Goal: Task Accomplishment & Management: Complete application form

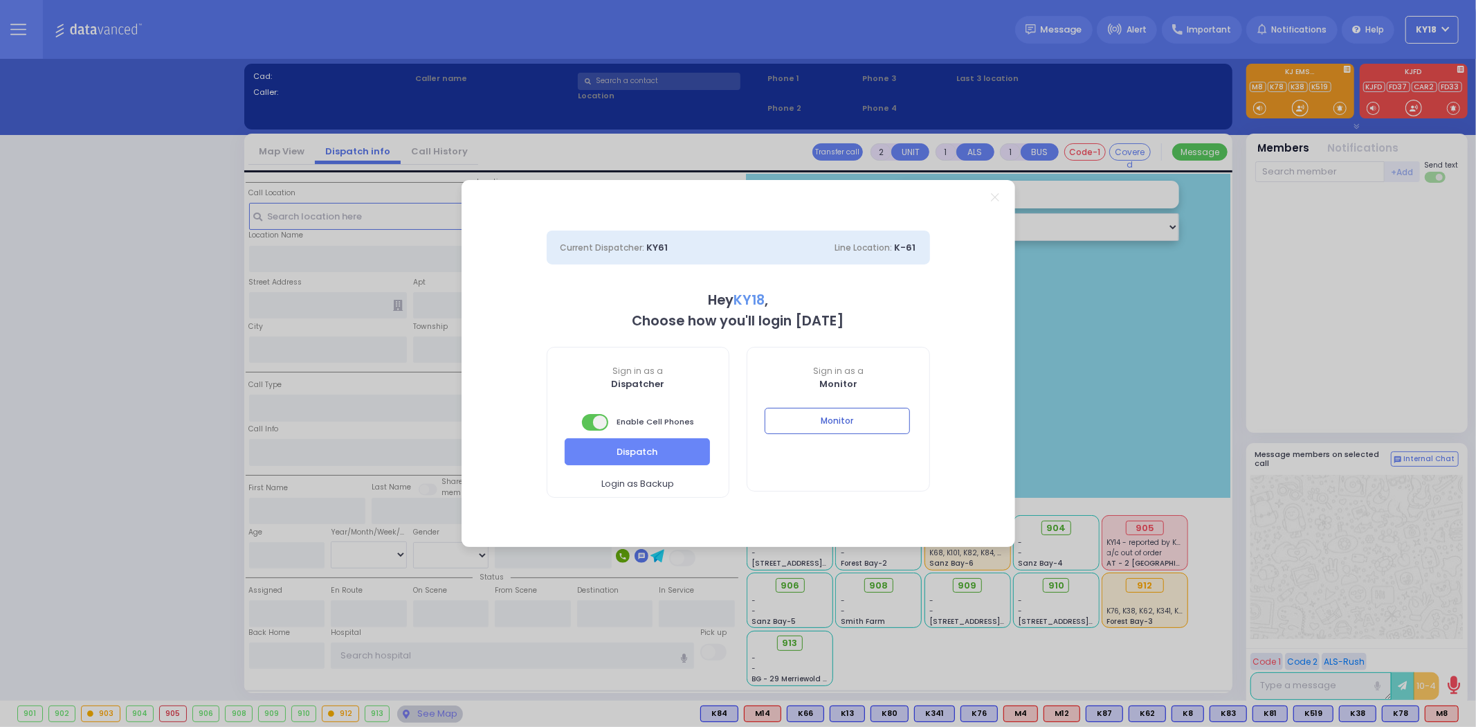
select select "4"
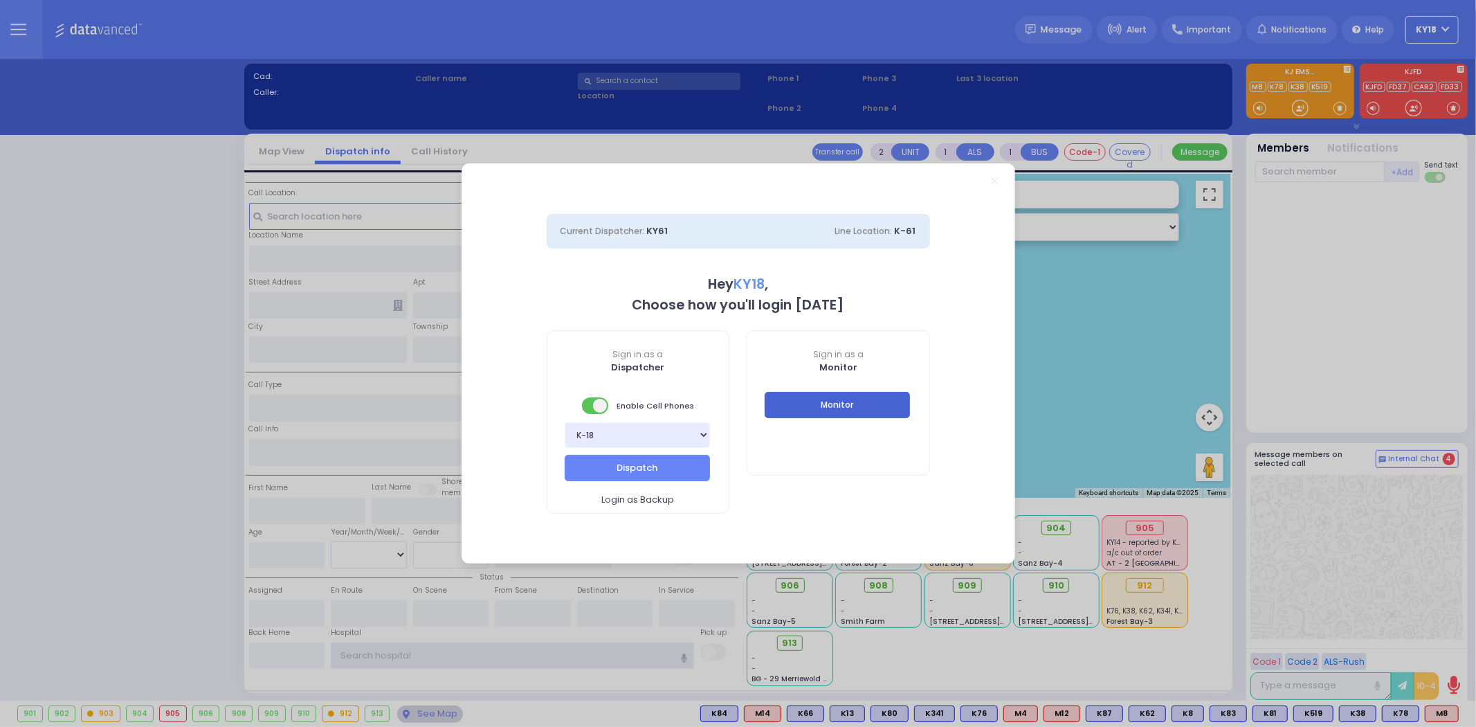
type input "ky18"
click at [806, 410] on button "Monitor" at bounding box center [837, 405] width 145 height 26
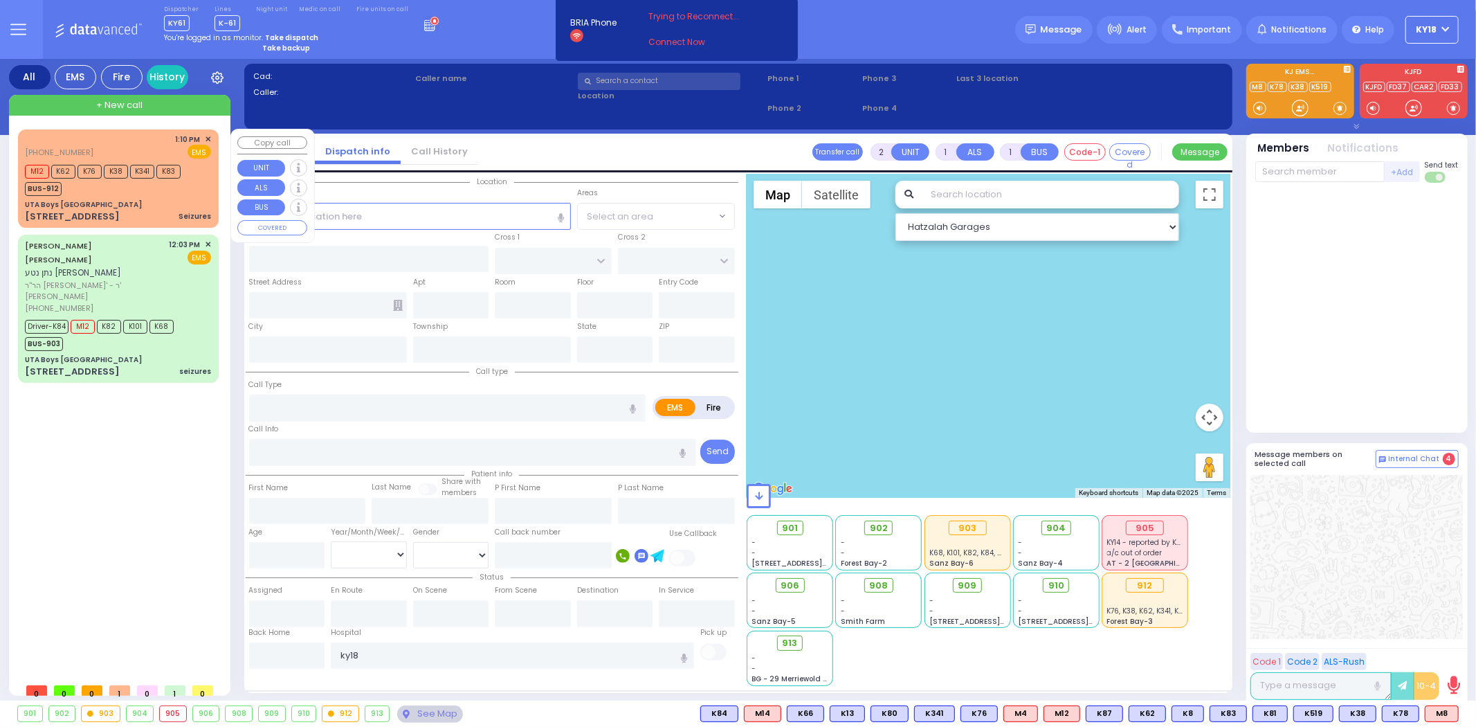
click at [169, 212] on div "[STREET_ADDRESS] Seizures" at bounding box center [118, 217] width 186 height 14
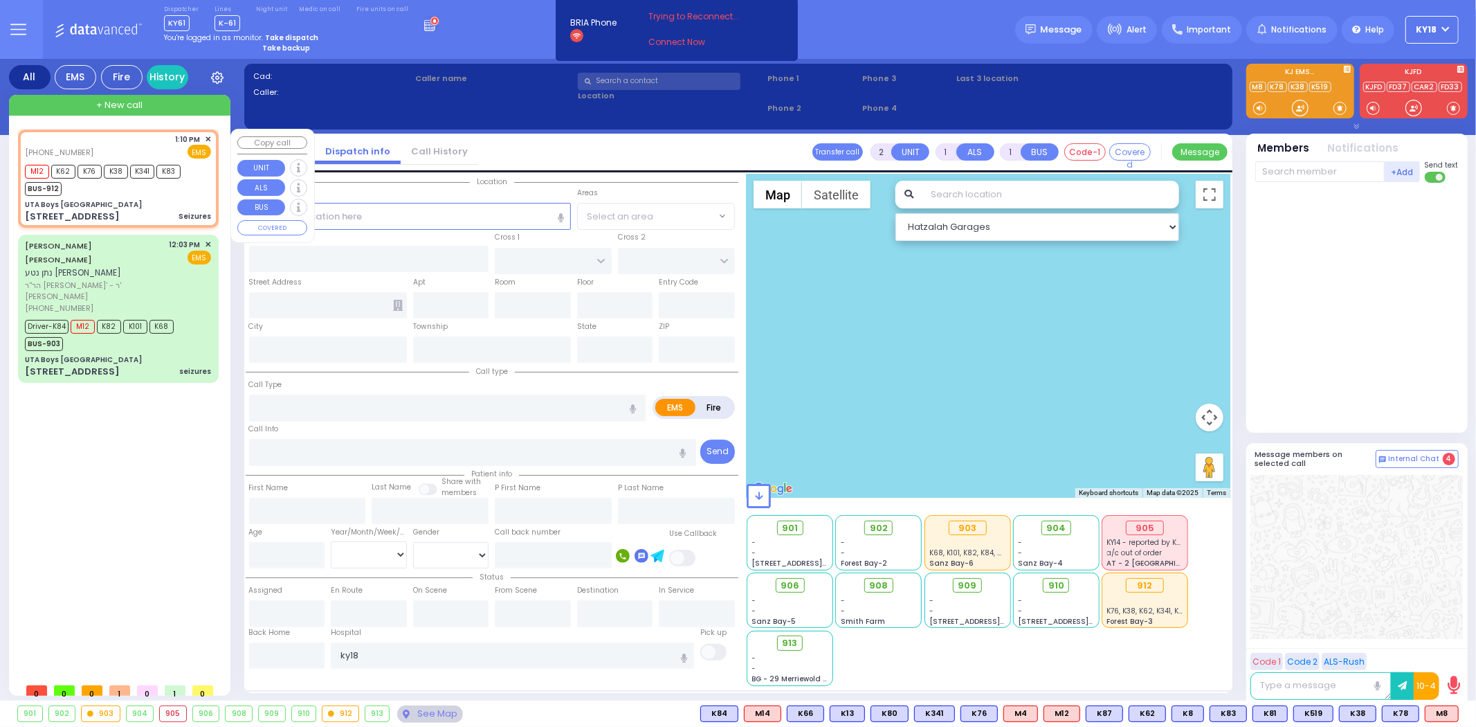
type input "6"
select select
type input "Seizures"
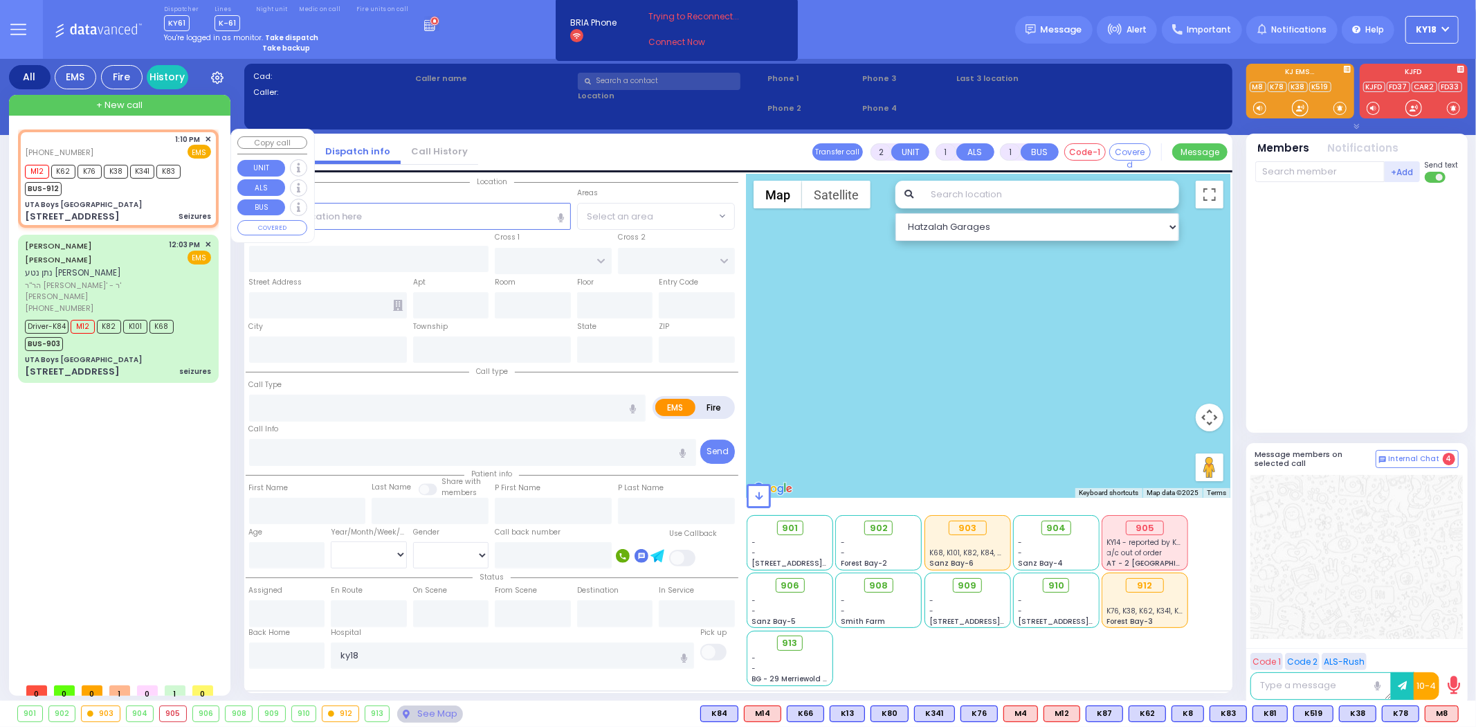
radio input "true"
type input "[PERSON_NAME]"
type input "Koppel"
type input "13"
select select "Year"
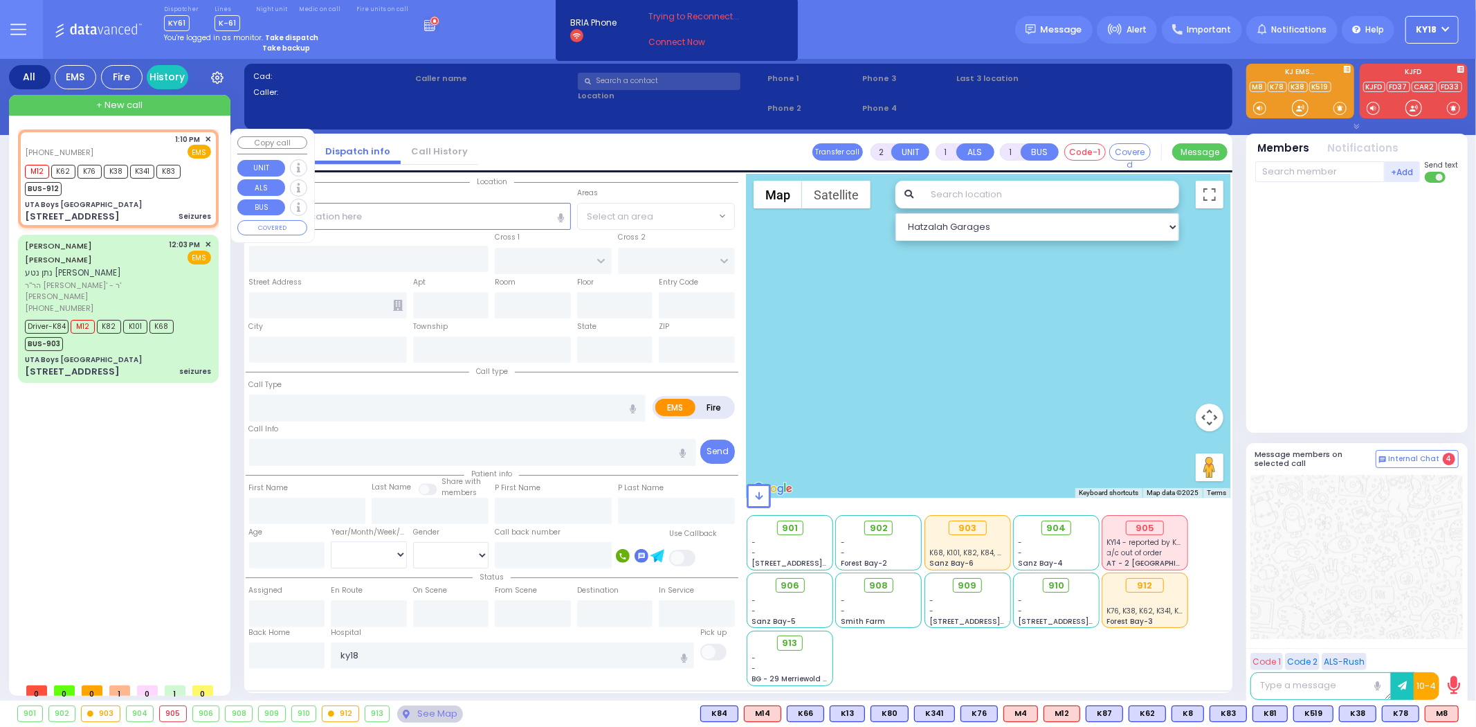
select select "[DEMOGRAPHIC_DATA]"
type input "13:10"
type input "13:12"
type input "13:45"
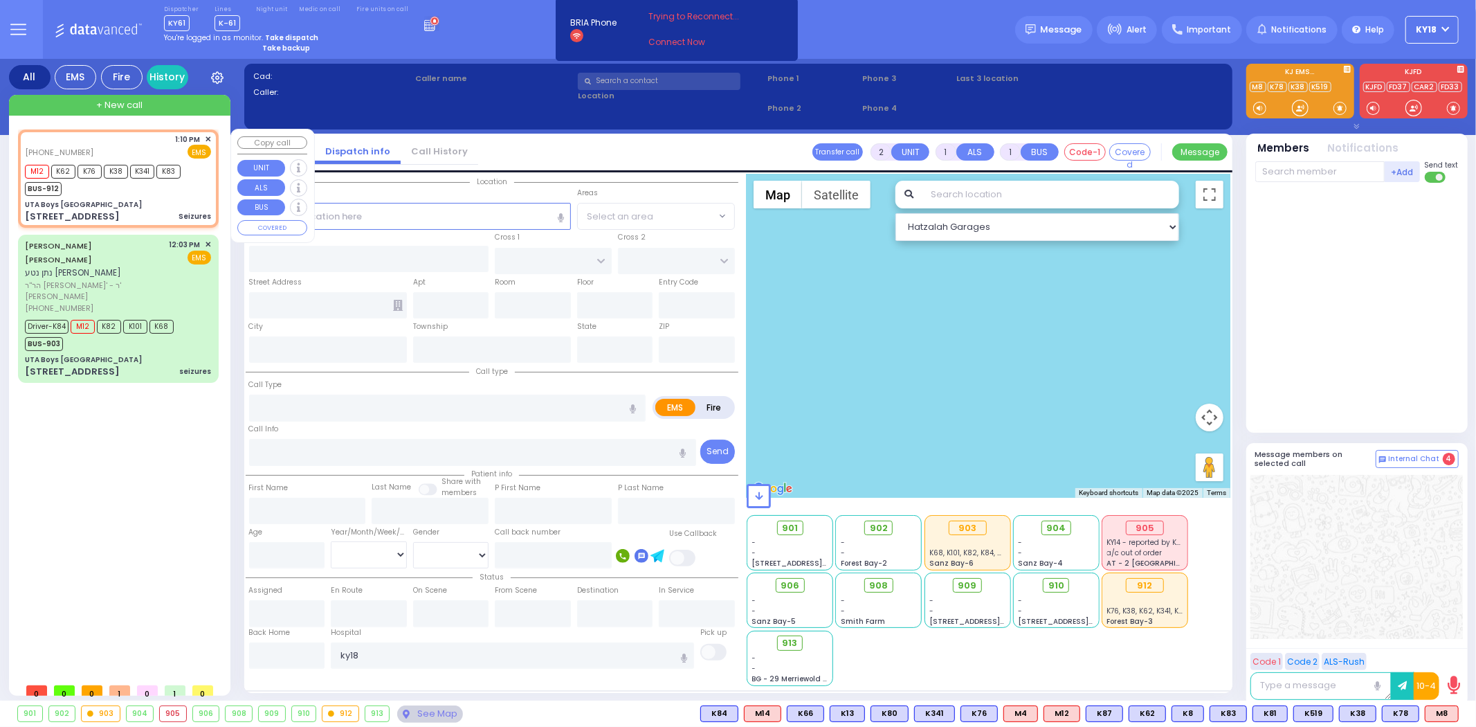
type input "[US_STATE][GEOGRAPHIC_DATA]- [GEOGRAPHIC_DATA] [STREET_ADDRESS][US_STATE]"
select select "Hatzalah Garages"
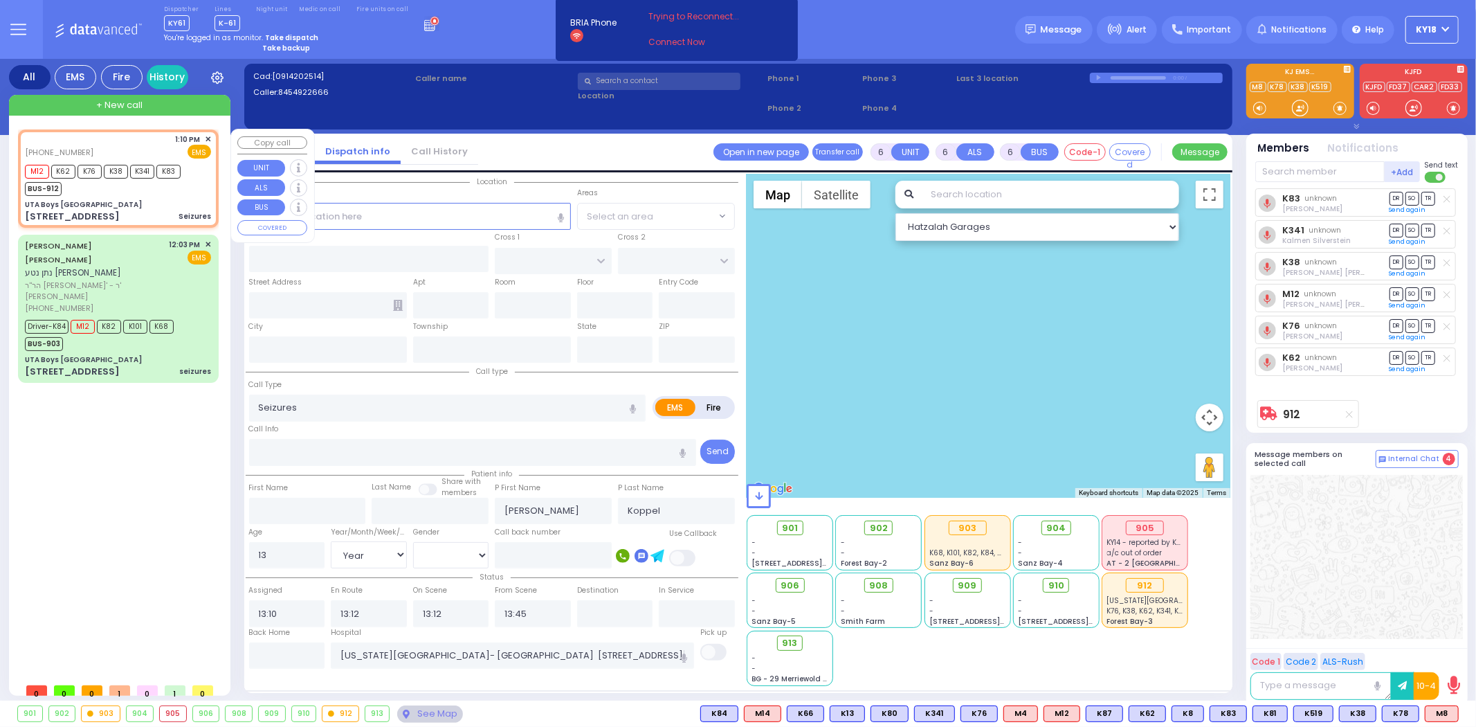
type input "UTA Boys [GEOGRAPHIC_DATA]"
type input "[GEOGRAPHIC_DATA]"
type input "[STREET_ADDRESS]"
type input "[PERSON_NAME]"
type input "[US_STATE]"
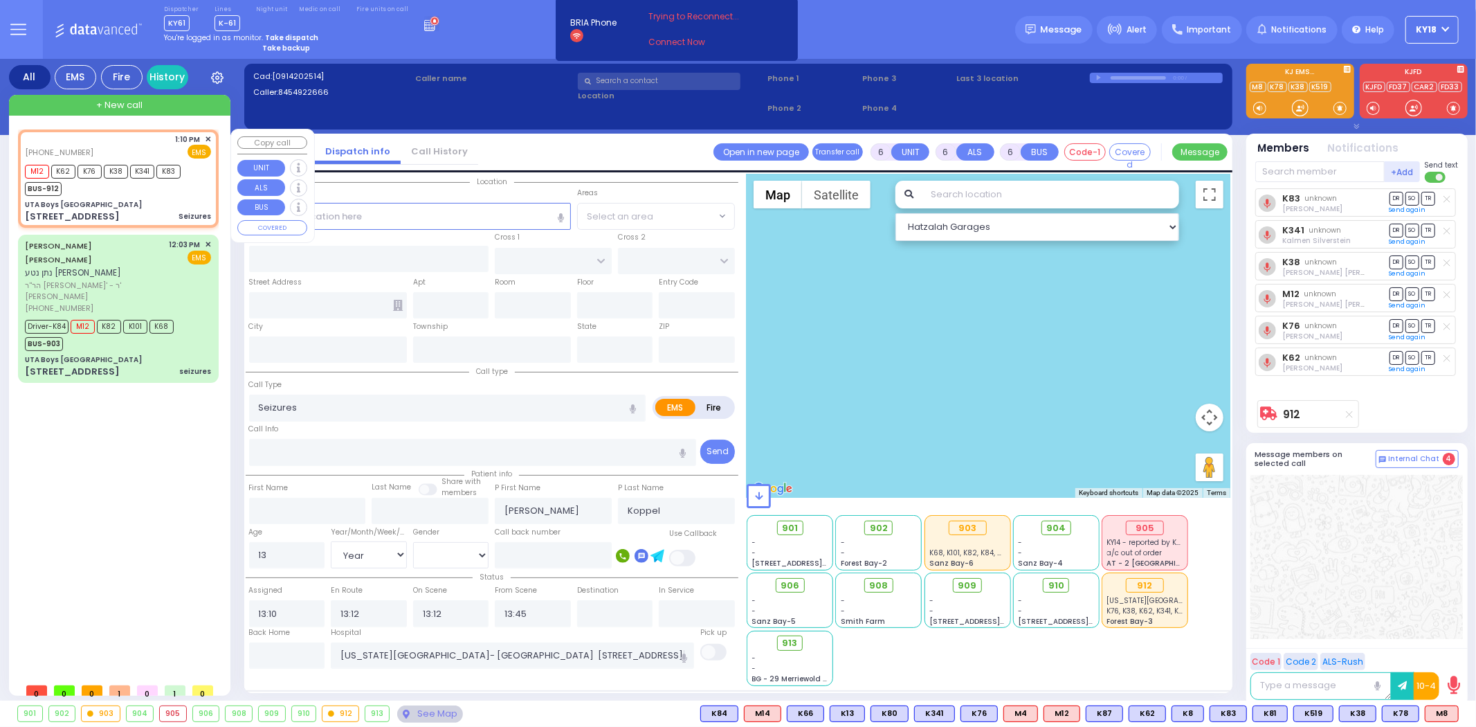
type input "10950"
select select "SECTION 4"
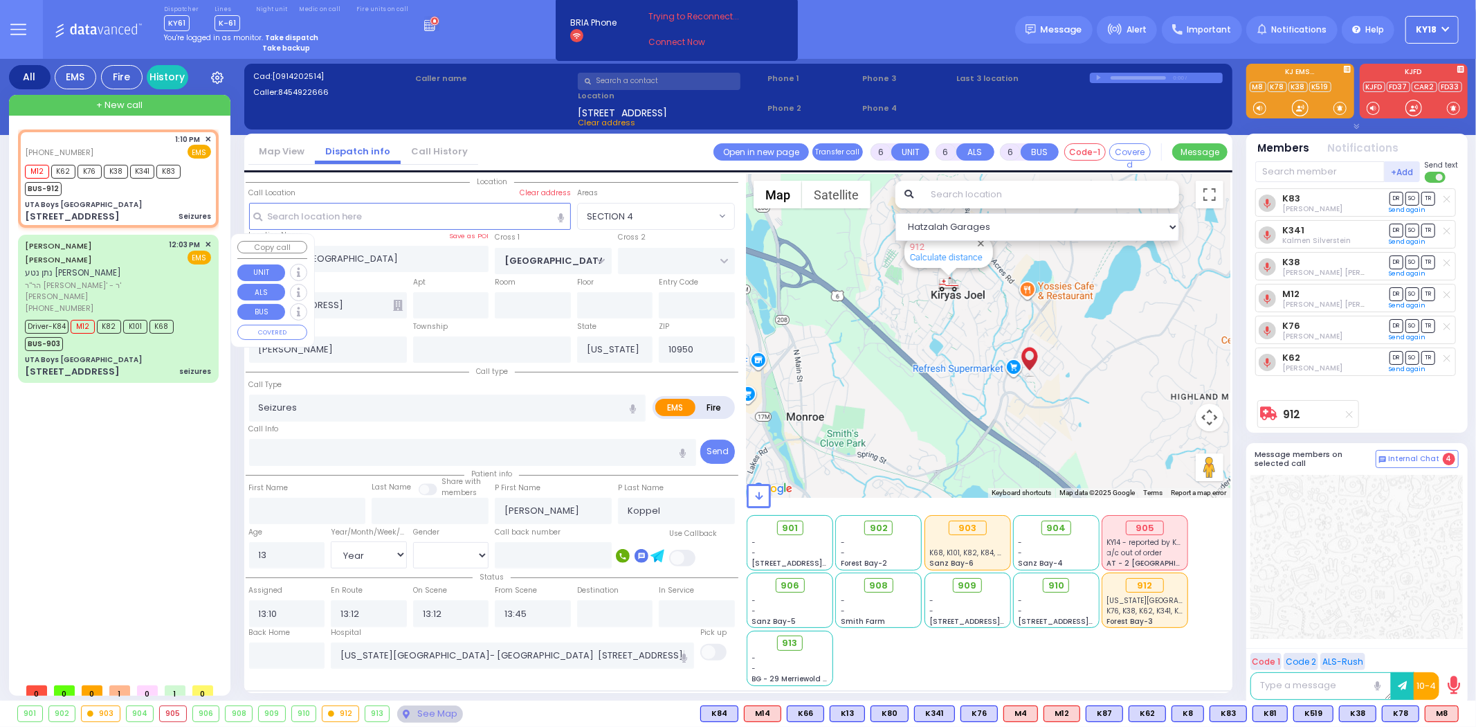
click at [182, 316] on div "Driver-K84 M12 K82 K101 K68 BUS-903" at bounding box center [118, 333] width 186 height 35
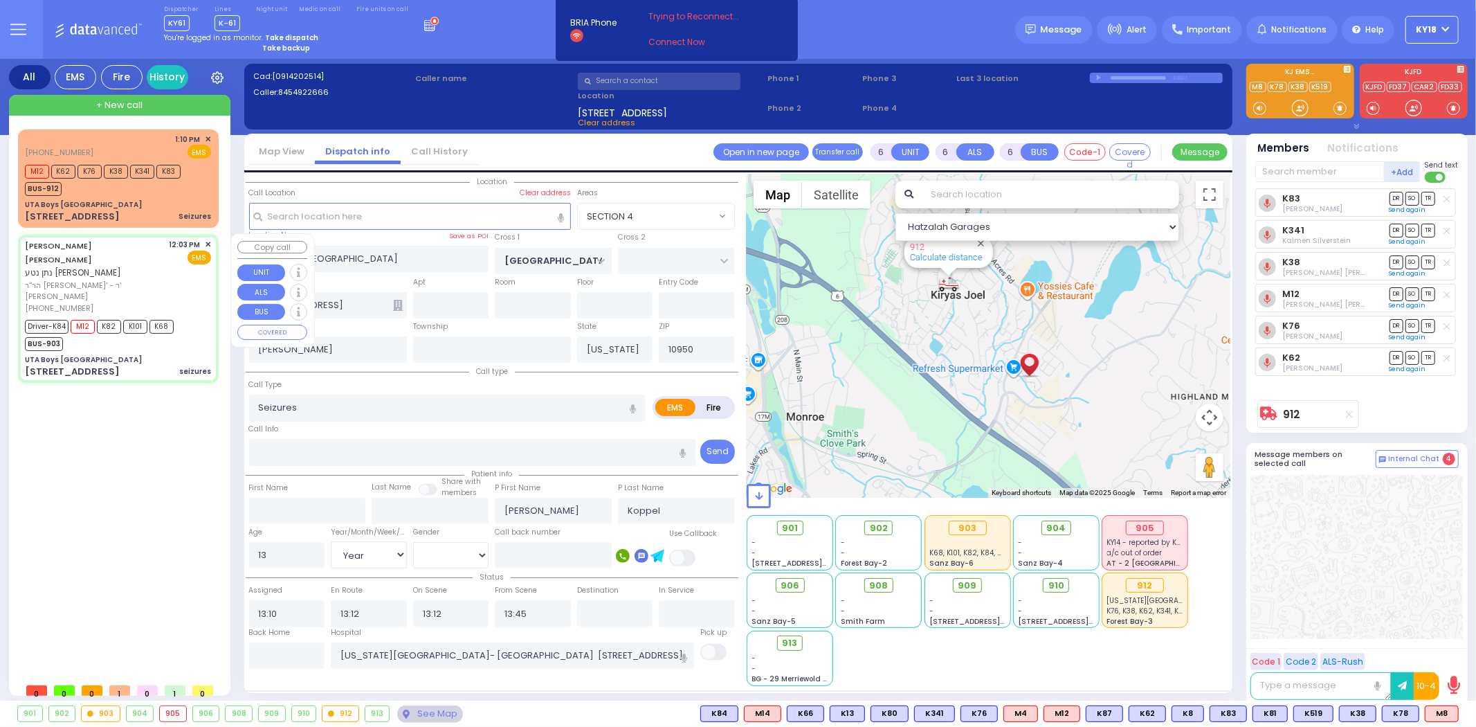
select select
type input "seizures"
radio input "true"
type input "[PERSON_NAME]"
type input "[PERSON_NAME] M."
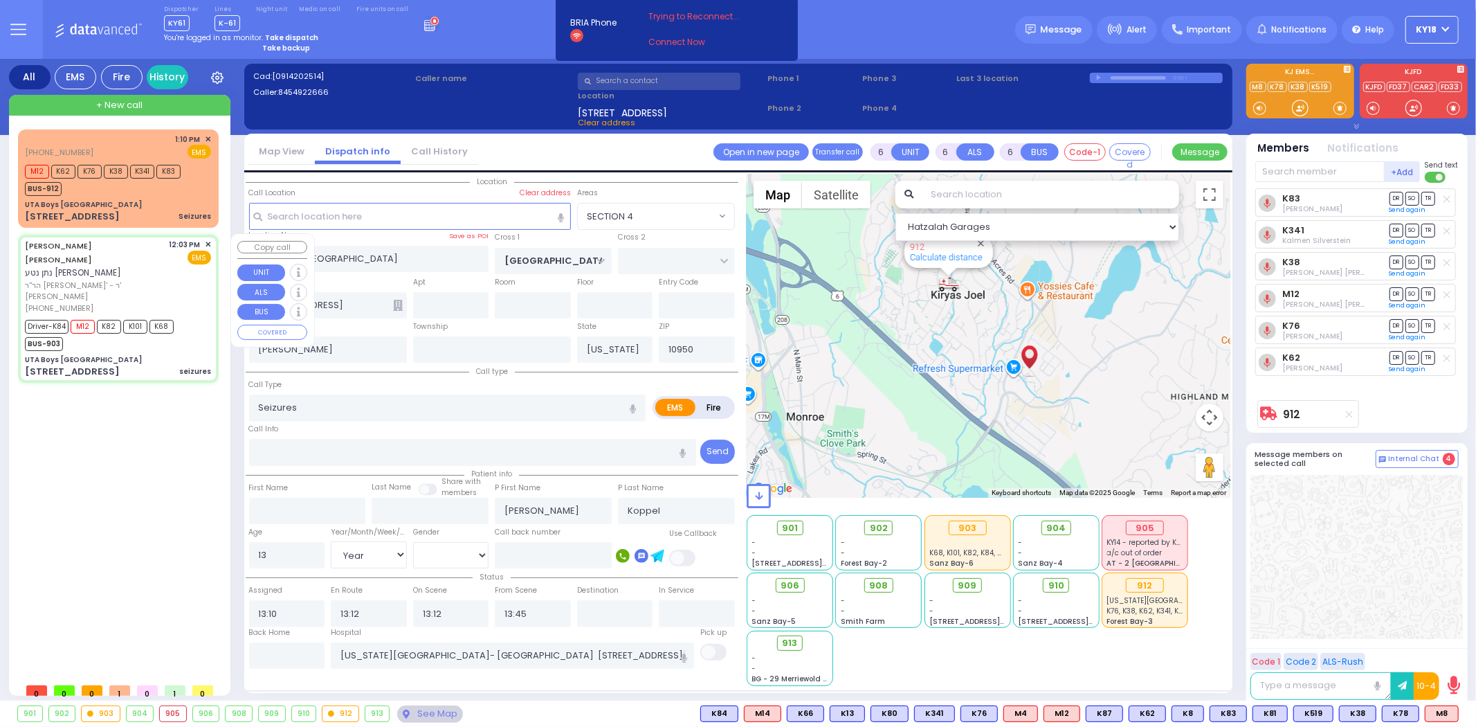
type input "[PERSON_NAME]"
type input "11"
select select "Year"
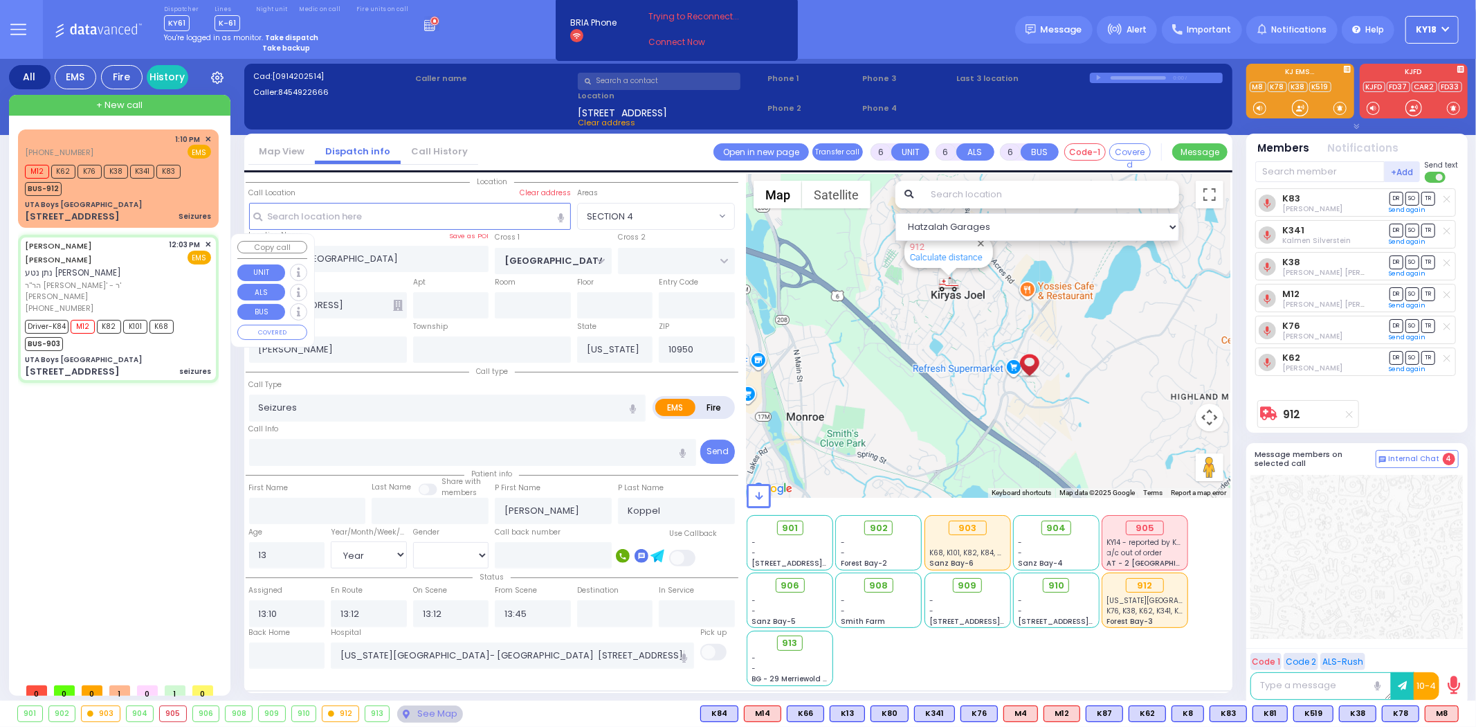
select select "[DEMOGRAPHIC_DATA]"
type input "12:03"
type input "12:05"
type input "12:07"
type input "12:27"
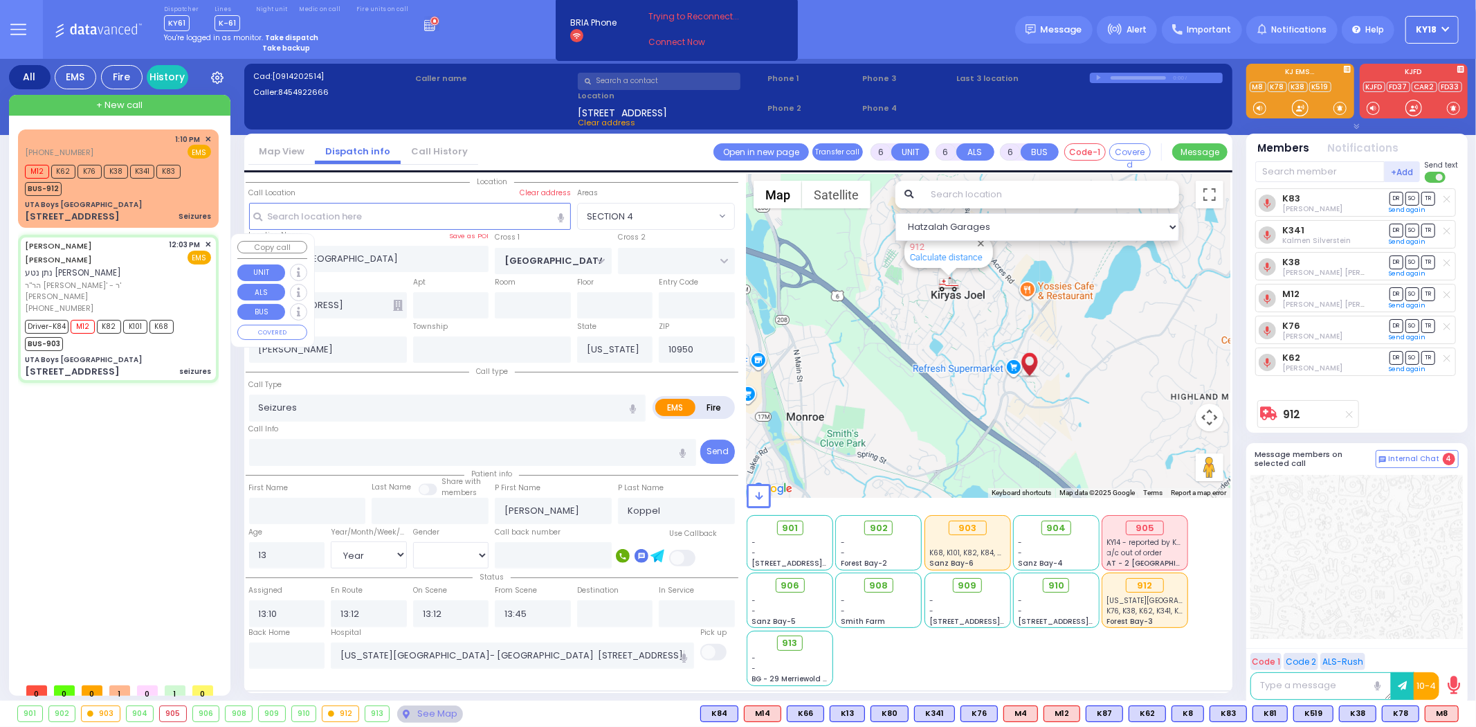
type input "13:22"
type input "13:35"
type input "[STREET_ADDRESS]"
type input "201"
type input "2"
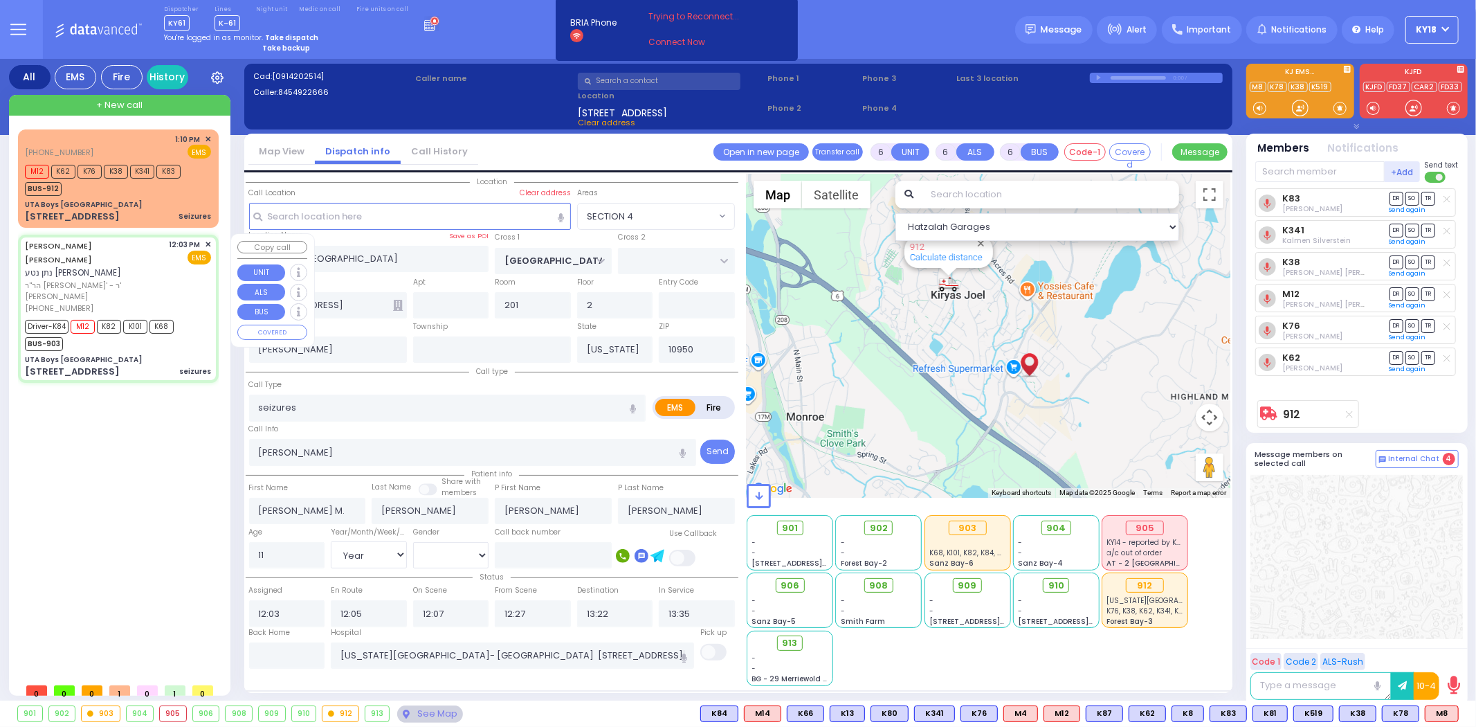
select select "SECTION 4"
select select "Hatzalah Garages"
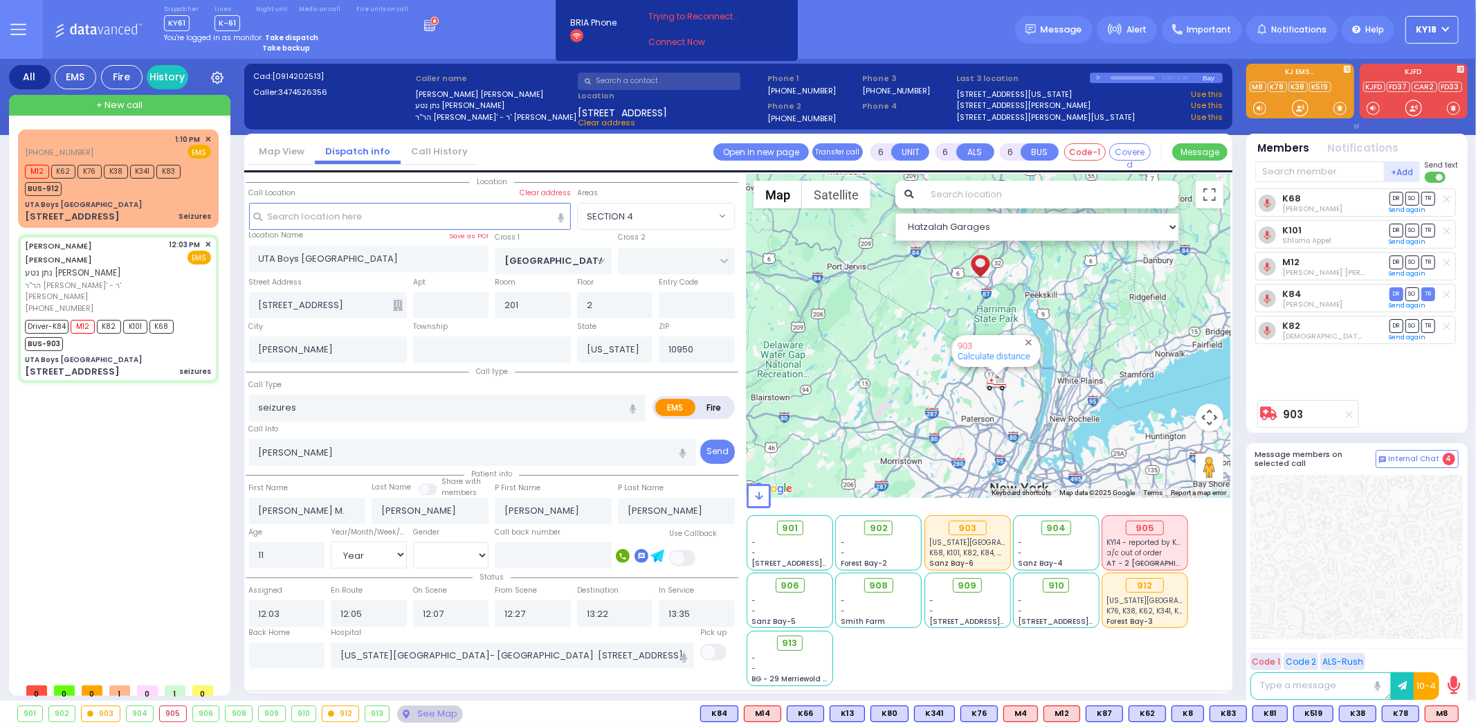
click at [669, 33] on div "Trying to Reconnect... Connect Now" at bounding box center [703, 29] width 109 height 39
click at [670, 38] on link "Connect Now" at bounding box center [703, 42] width 109 height 12
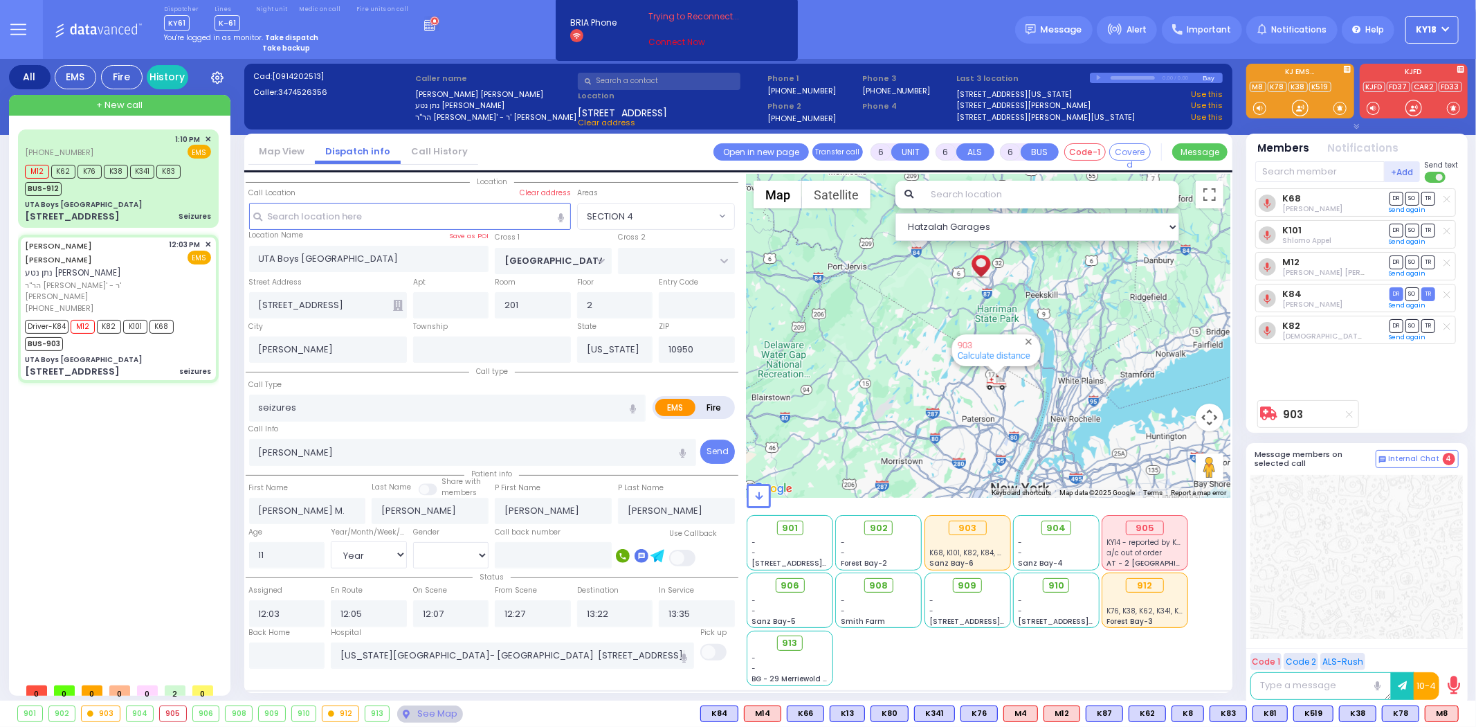
click at [673, 40] on link "Connect Now" at bounding box center [703, 42] width 109 height 12
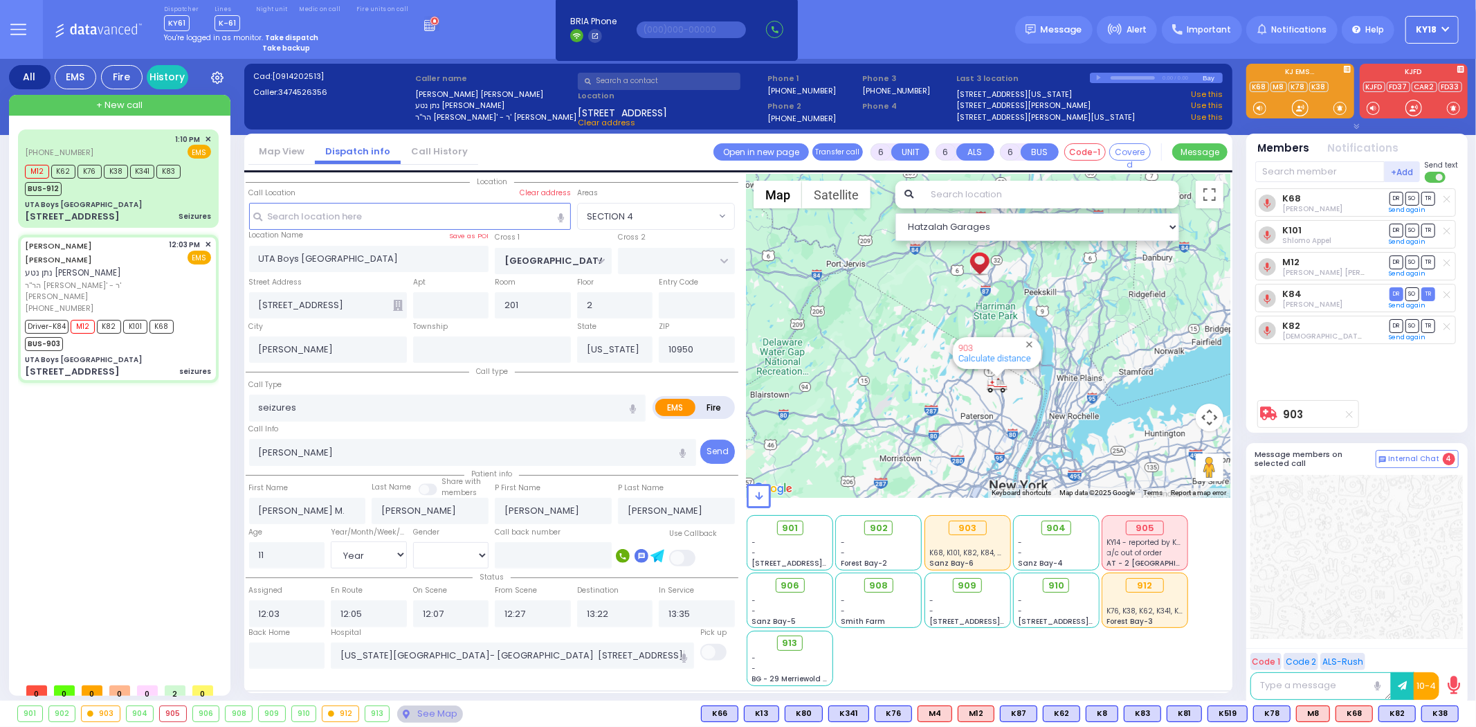
select select
radio input "true"
select select "Year"
select select "[DEMOGRAPHIC_DATA]"
select select "Hatzalah Garages"
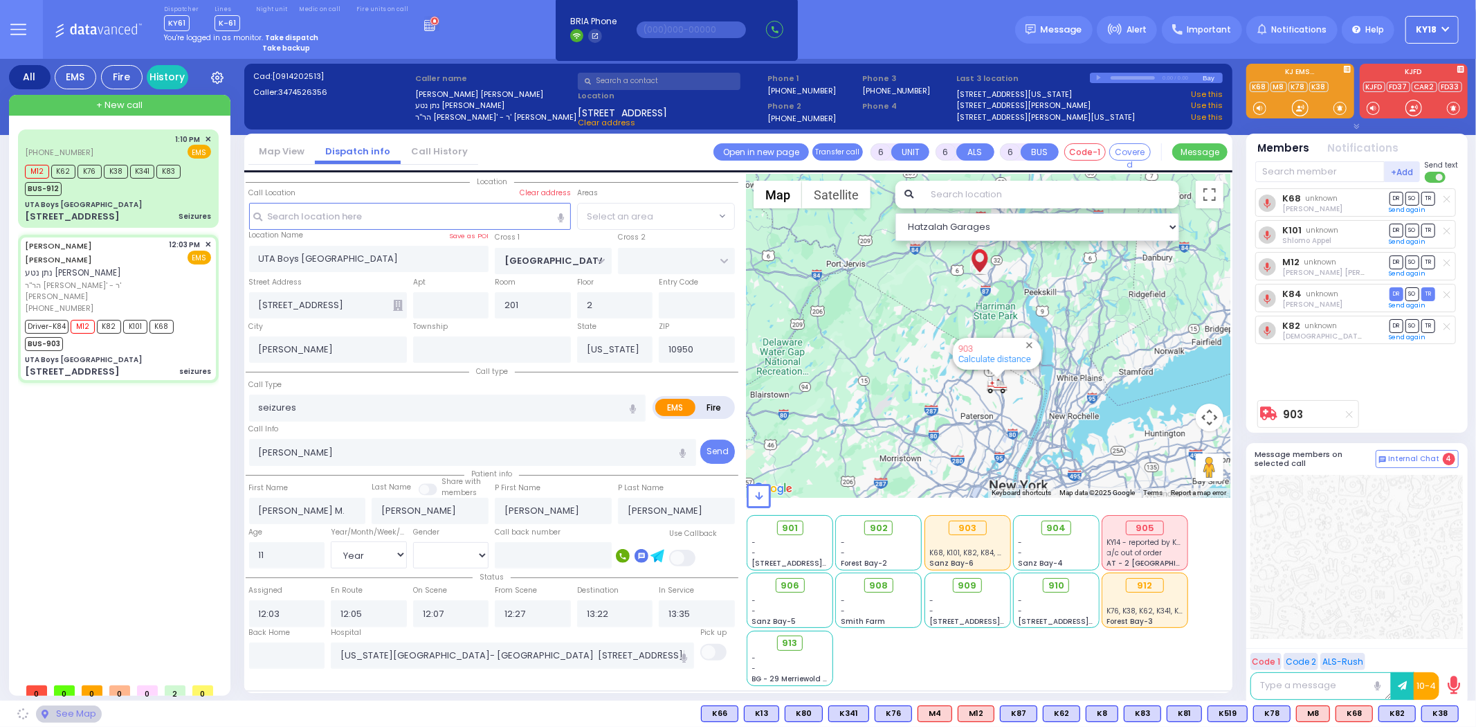
select select "SECTION 4"
select select
radio input "true"
select select "Year"
select select "[DEMOGRAPHIC_DATA]"
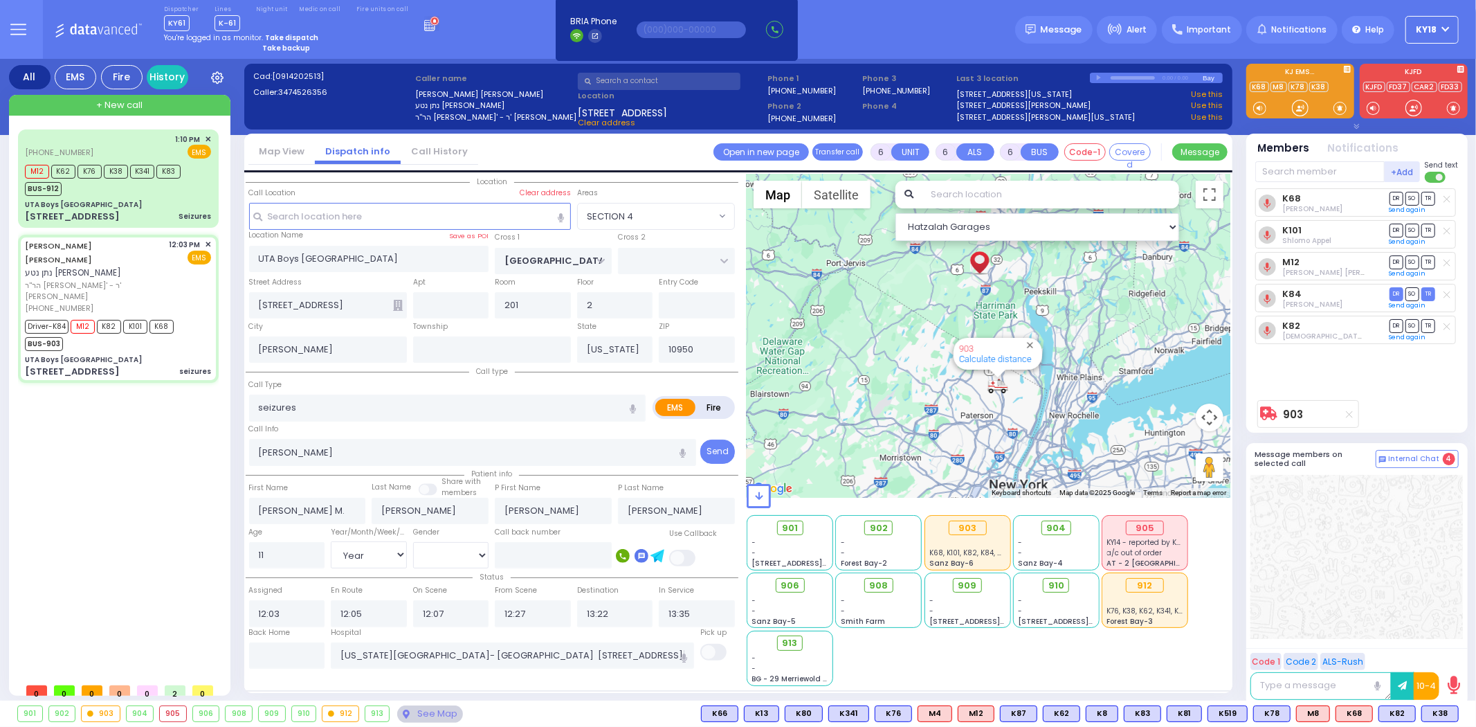
select select "Hatzalah Garages"
select select "SECTION 4"
